Goal: Task Accomplishment & Management: Use online tool/utility

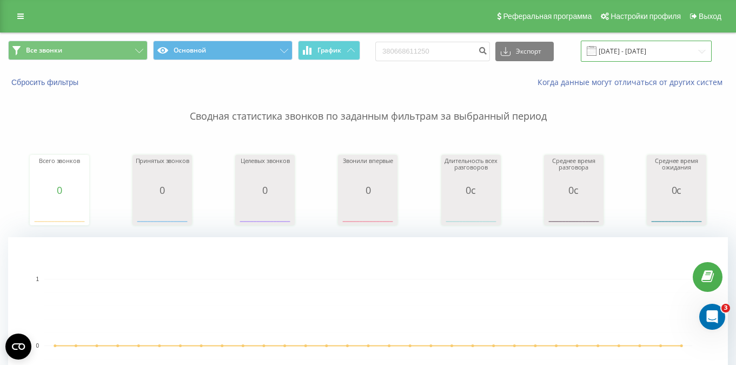
click at [622, 48] on input "[DATE] - [DATE]" at bounding box center [646, 51] width 131 height 21
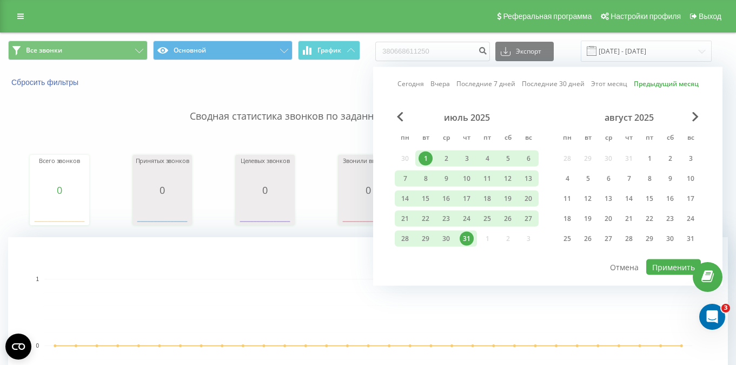
click at [342, 75] on div "Сбросить фильтры Когда данные могут отличаться от других систем" at bounding box center [368, 82] width 735 height 26
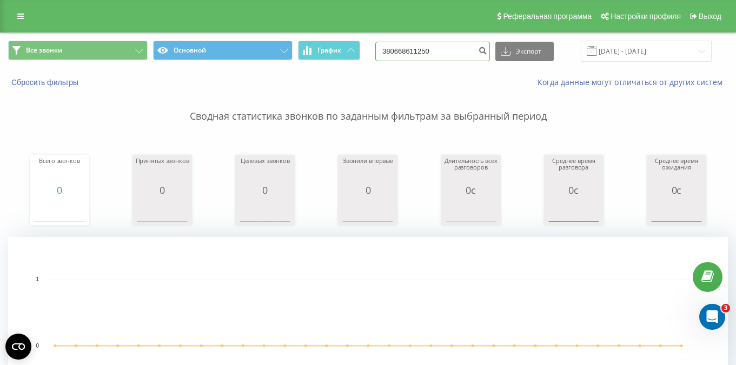
drag, startPoint x: 461, startPoint y: 51, endPoint x: 372, endPoint y: 50, distance: 89.8
click at [372, 50] on div "Все звонки Основной График 380668611250 Экспорт .csv .xls .xlsx [DATE] - [DATE]" at bounding box center [368, 51] width 720 height 21
click at [487, 51] on icon "submit" at bounding box center [482, 49] width 9 height 6
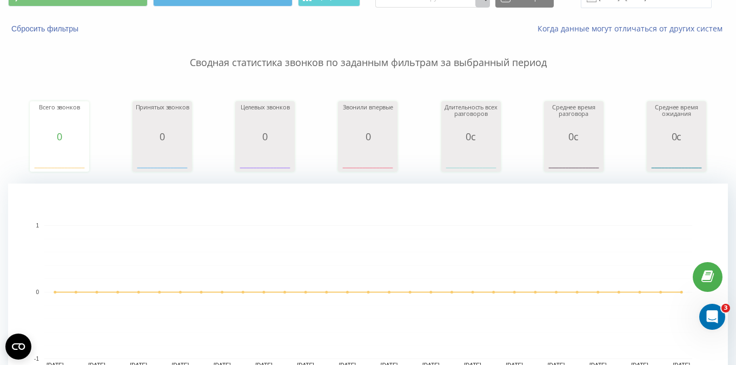
scroll to position [208, 0]
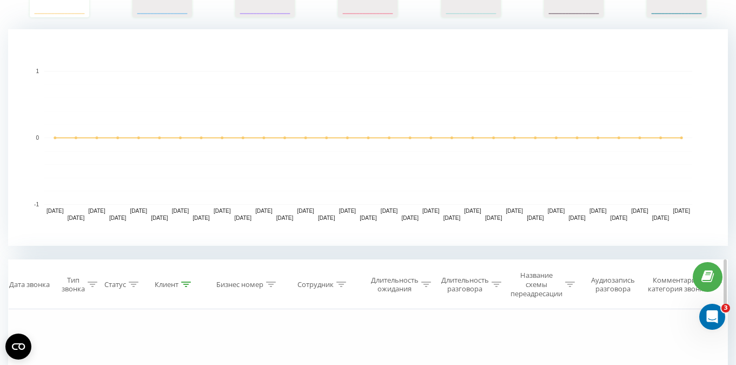
click at [184, 282] on icon at bounding box center [186, 283] width 10 height 5
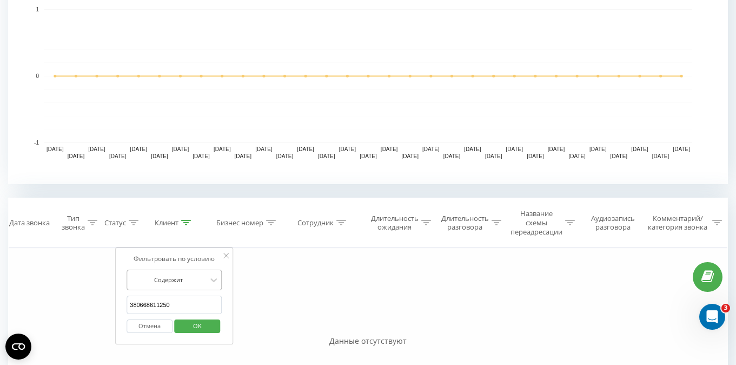
scroll to position [270, 0]
drag, startPoint x: 183, startPoint y: 303, endPoint x: 108, endPoint y: 294, distance: 75.2
click at [112, 294] on div "Фильтровать по условию Равно Введите значение Отмена OK Фильтровать по условию …" at bounding box center [368, 368] width 720 height 243
click at [216, 322] on button "OK" at bounding box center [197, 326] width 46 height 14
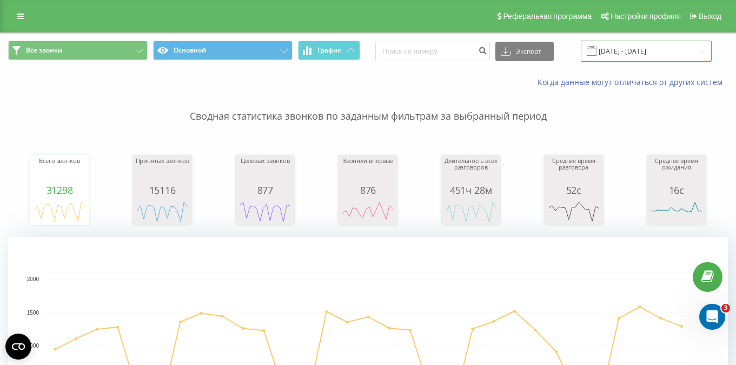
click at [623, 50] on input "[DATE] - [DATE]" at bounding box center [646, 51] width 131 height 21
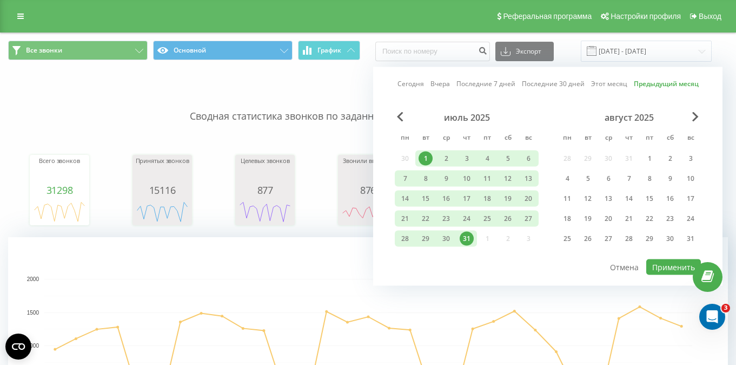
click at [335, 74] on div "Когда данные могут отличаться от других систем" at bounding box center [368, 82] width 735 height 26
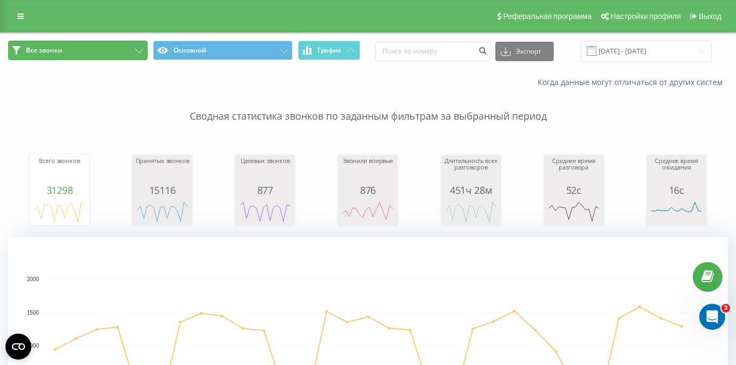
click at [101, 54] on button "Все звонки" at bounding box center [78, 50] width 140 height 19
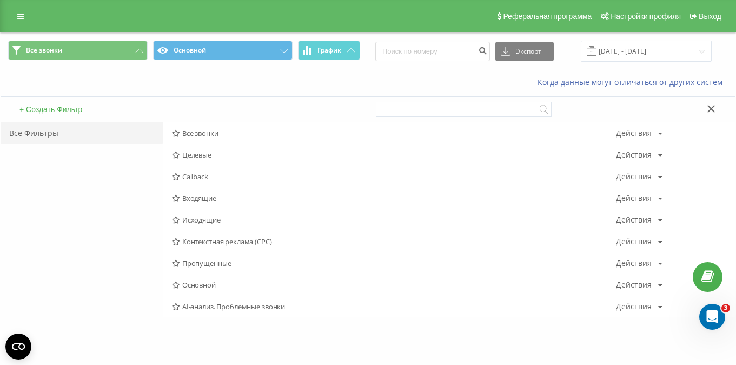
click at [221, 102] on div "+ Создать Фильтр" at bounding box center [185, 109] width 368 height 25
click at [709, 107] on icon at bounding box center [712, 109] width 8 height 8
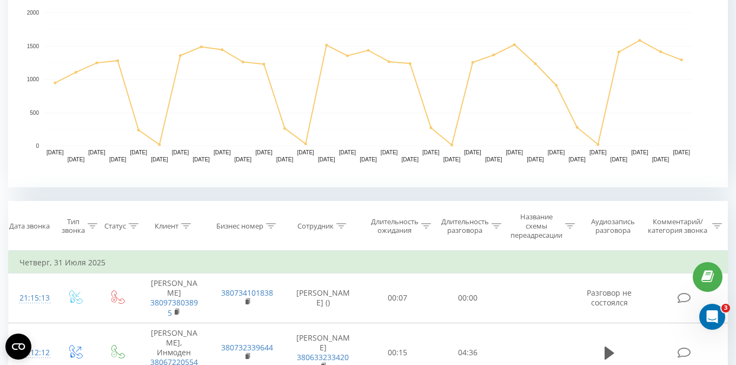
scroll to position [267, 0]
click at [500, 223] on icon at bounding box center [497, 224] width 10 height 5
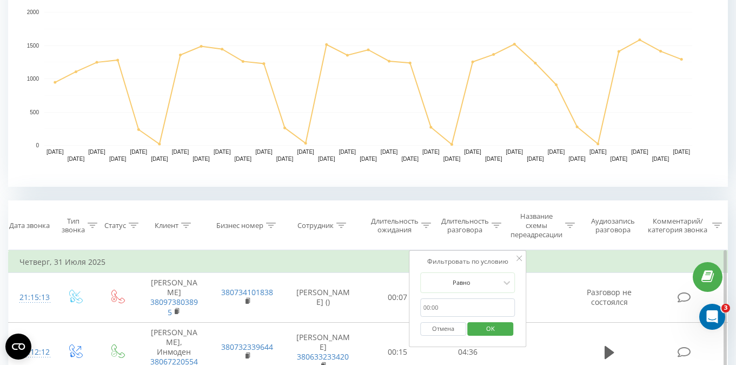
click at [430, 306] on input "text" at bounding box center [467, 307] width 95 height 19
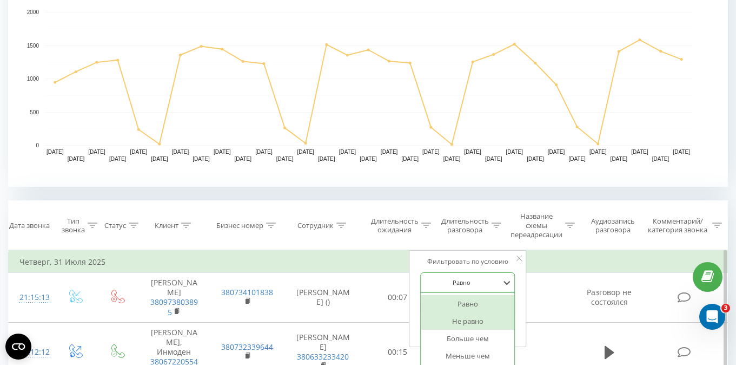
scroll to position [304, 0]
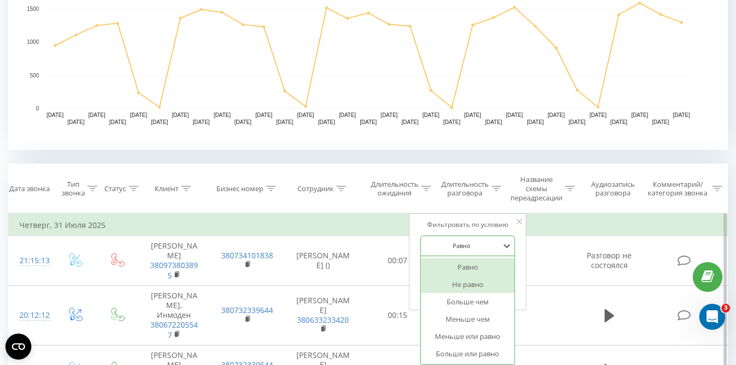
click at [440, 256] on div "Не равно, 2 of 6. 6 results available. Use Up and Down to choose options, press…" at bounding box center [467, 245] width 95 height 21
click at [469, 302] on div "Больше чем" at bounding box center [468, 301] width 94 height 17
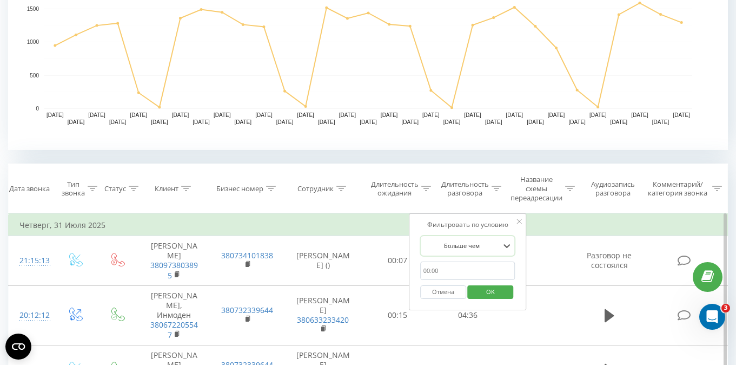
click at [428, 269] on input "text" at bounding box center [467, 270] width 95 height 19
click at [438, 269] on input "text" at bounding box center [467, 270] width 95 height 19
click at [436, 273] on input "text" at bounding box center [467, 270] width 95 height 19
type input "0"
click button "OK" at bounding box center [491, 292] width 46 height 14
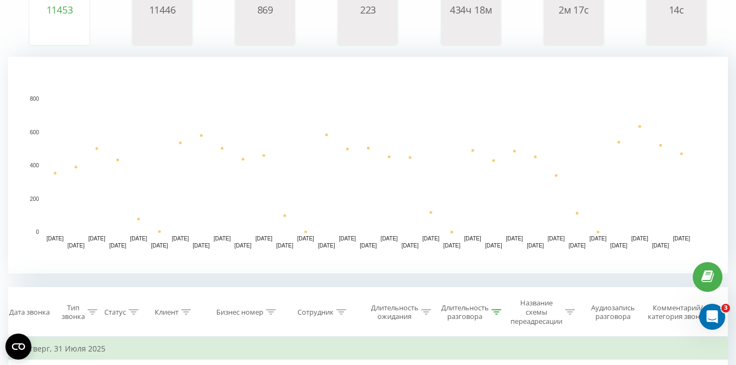
scroll to position [243, 0]
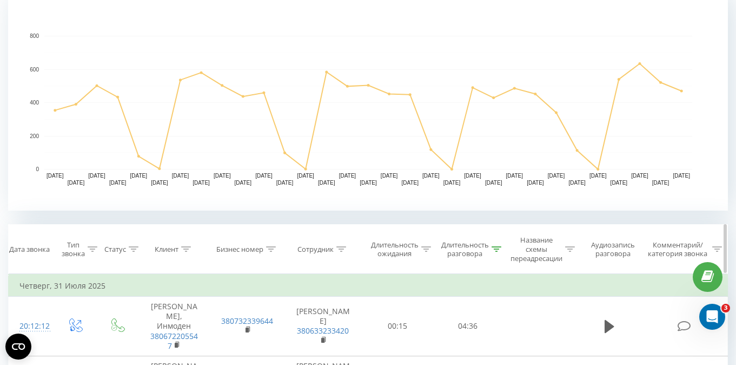
click at [496, 249] on icon at bounding box center [497, 248] width 10 height 5
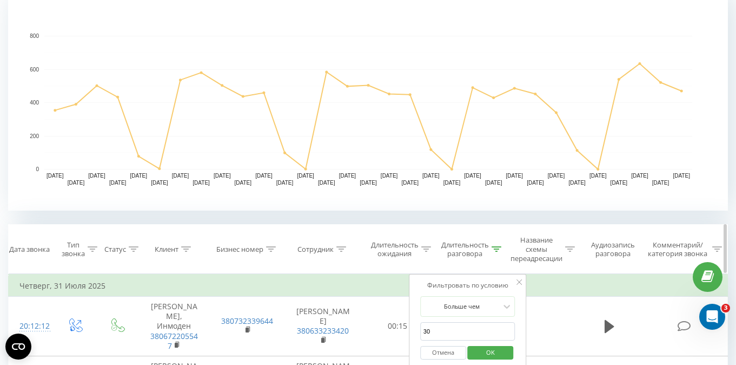
scroll to position [266, 0]
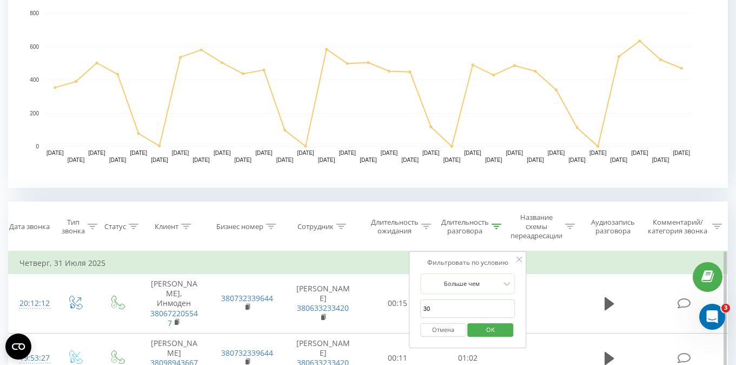
click at [496, 327] on span "OK" at bounding box center [491, 329] width 30 height 17
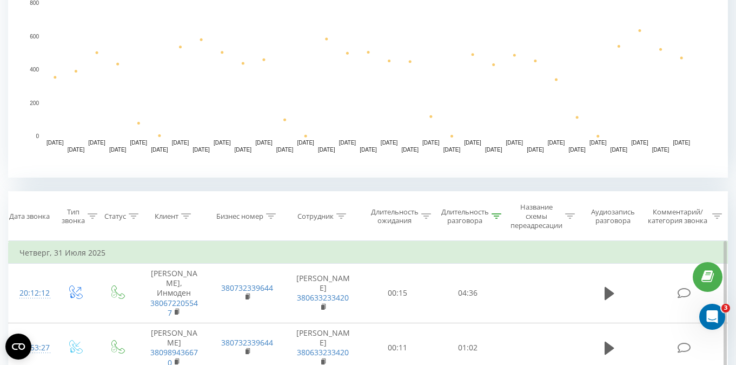
scroll to position [279, 0]
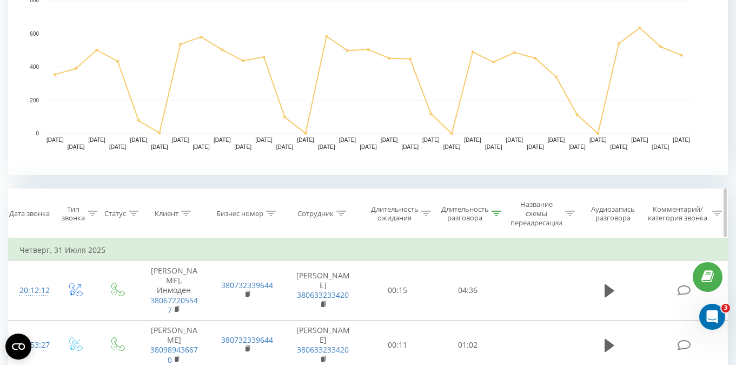
click at [494, 212] on icon at bounding box center [497, 212] width 10 height 5
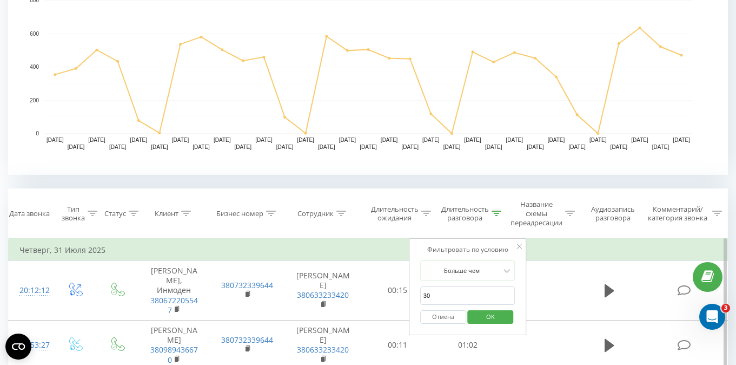
click at [428, 295] on input "30" at bounding box center [467, 295] width 95 height 19
type input "3"
type input "60"
click at [487, 314] on span "OK" at bounding box center [491, 316] width 30 height 17
